Goal: Task Accomplishment & Management: Manage account settings

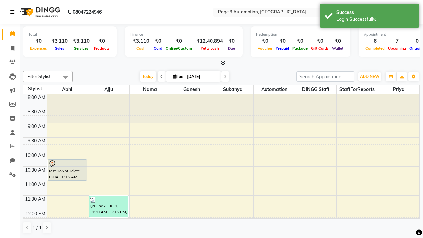
click at [14, 12] on icon at bounding box center [12, 12] width 4 height 5
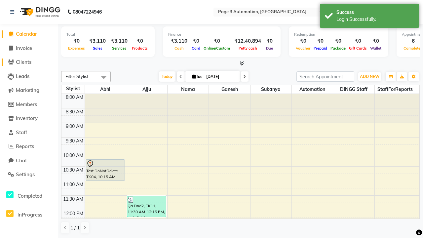
click at [29, 62] on span "Clients" at bounding box center [24, 62] width 16 height 6
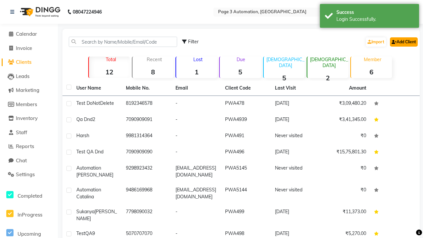
click at [403, 42] on link "Add Client" at bounding box center [404, 41] width 28 height 9
select select "22"
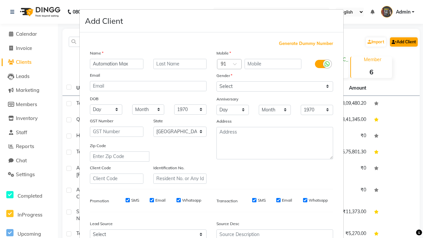
type input "Automation Max"
type input "9278624686"
type input "[EMAIL_ADDRESS][DOMAIN_NAME]"
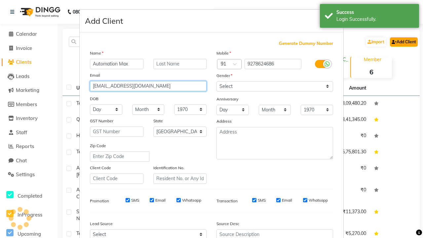
select select "[DEMOGRAPHIC_DATA]"
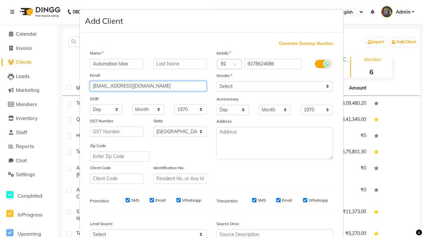
type input "[EMAIL_ADDRESS][DOMAIN_NAME]"
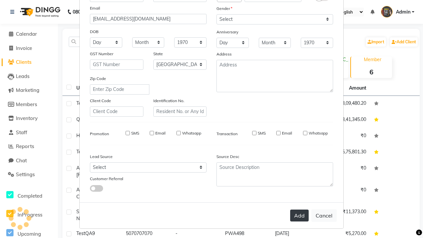
select select
select select "null"
select select
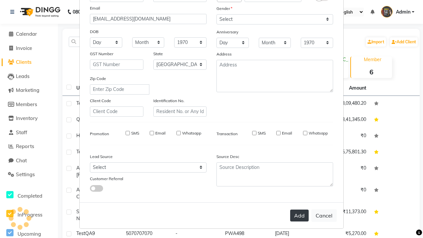
select select
checkbox input "false"
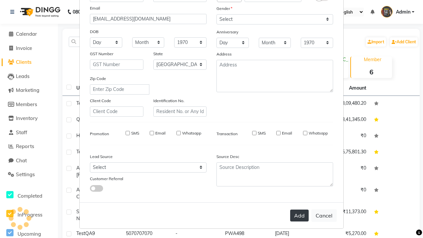
checkbox input "false"
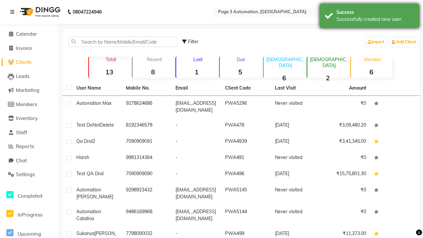
click at [369, 17] on div "Successfully created new user." at bounding box center [375, 19] width 78 height 7
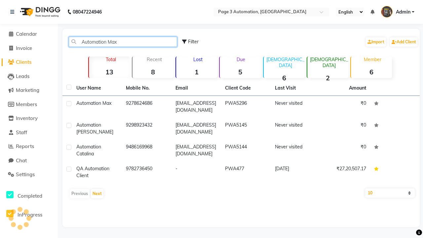
type input "Automation Max"
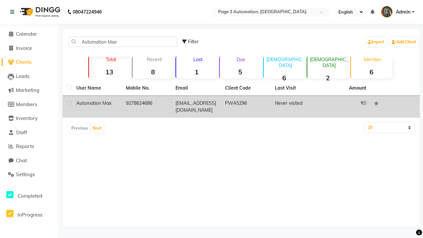
click at [241, 107] on td "PWA5296" at bounding box center [246, 107] width 50 height 22
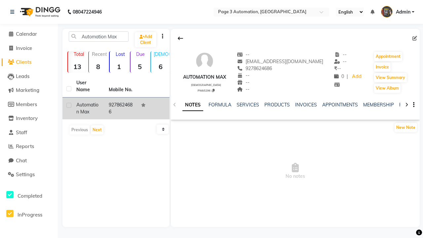
click at [414, 38] on icon at bounding box center [414, 38] width 5 height 5
select select "22"
select select "[DEMOGRAPHIC_DATA]"
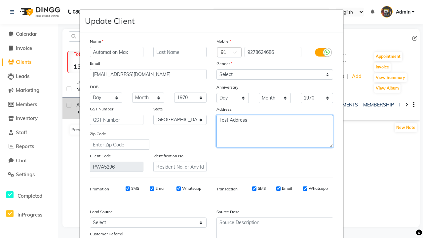
type textarea "Test Address"
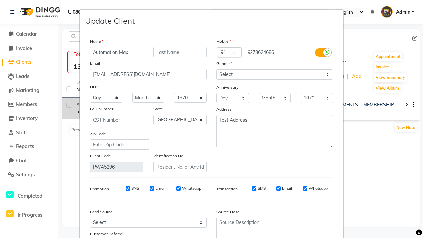
select select
select select "null"
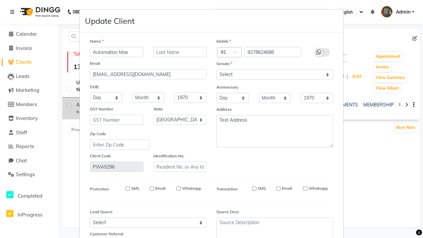
select select
checkbox input "false"
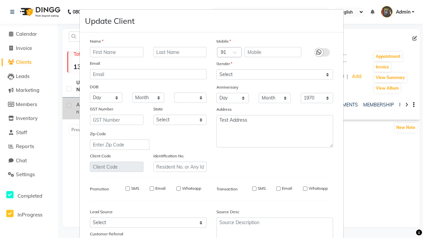
checkbox input "false"
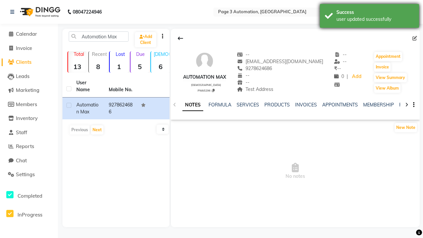
click at [369, 17] on div "user updated successfully" at bounding box center [375, 19] width 78 height 7
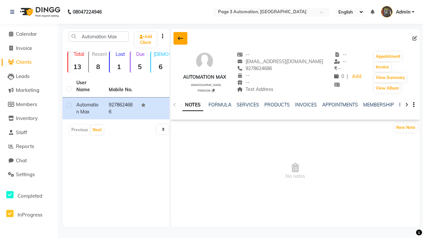
click at [180, 38] on icon at bounding box center [180, 38] width 5 height 5
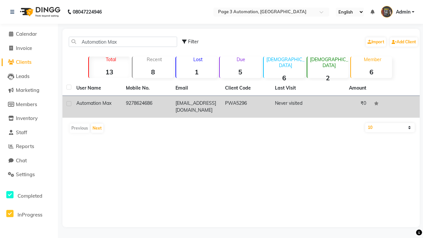
click at [69, 103] on label at bounding box center [68, 103] width 5 height 5
click at [69, 103] on input "checkbox" at bounding box center [68, 104] width 4 height 4
checkbox input "true"
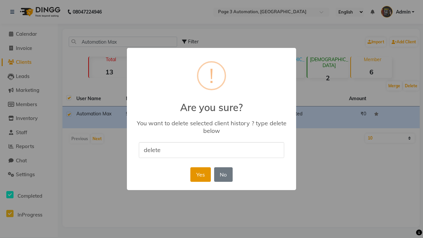
type input "delete"
click at [200, 174] on button "Yes" at bounding box center [200, 174] width 20 height 15
